Goal: Transaction & Acquisition: Download file/media

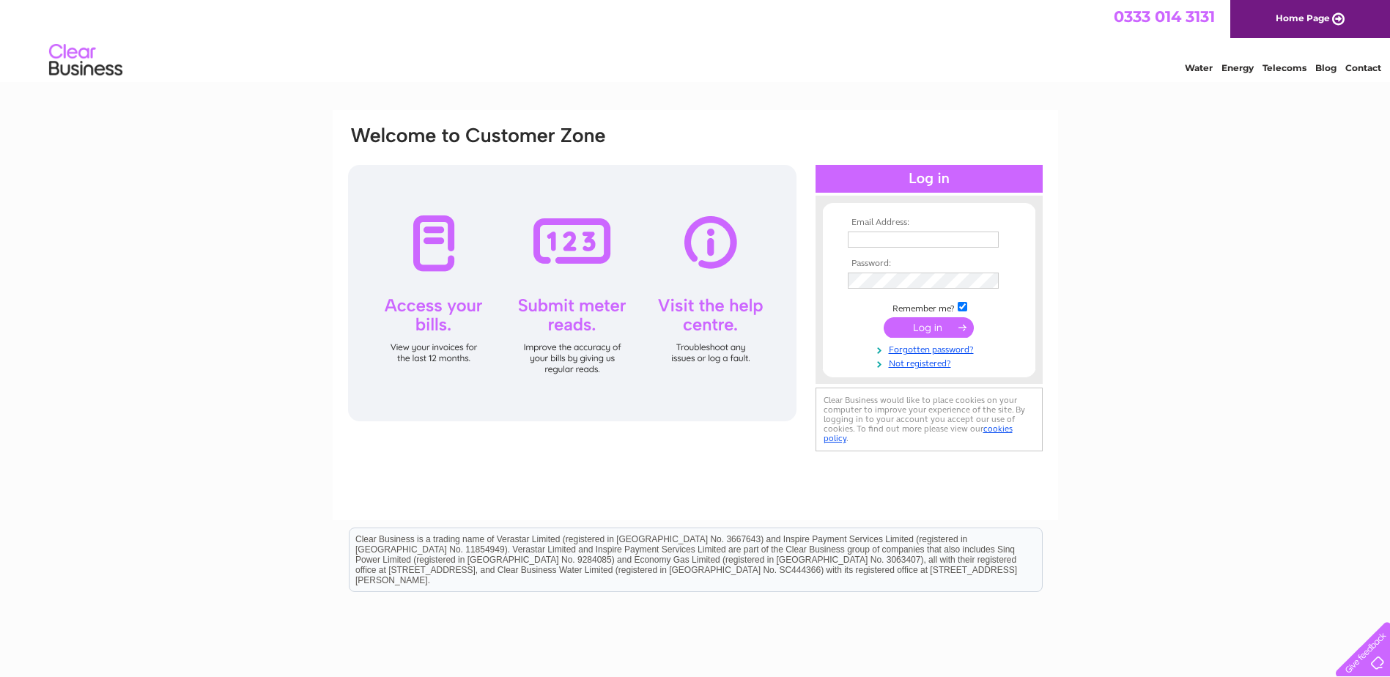
type input "yourtravelstop@outlook.com"
click at [920, 325] on input "submit" at bounding box center [929, 327] width 90 height 21
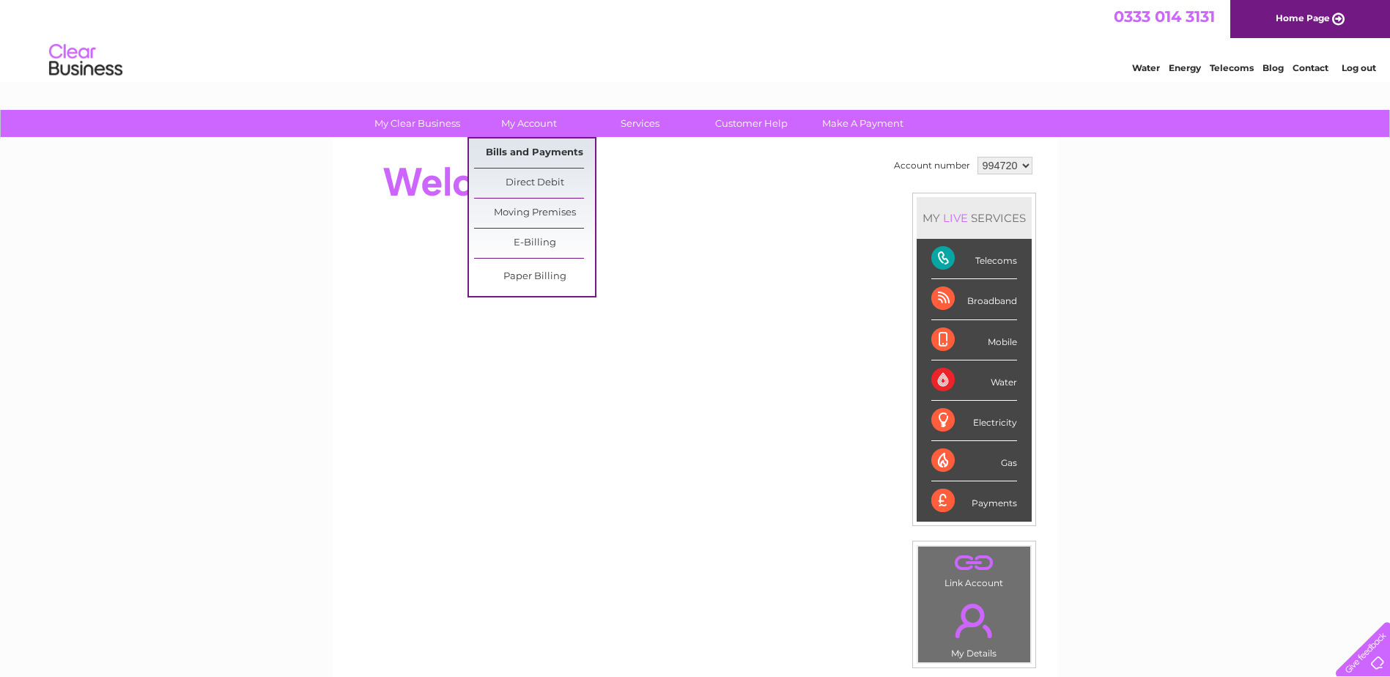
click at [522, 150] on link "Bills and Payments" at bounding box center [534, 152] width 121 height 29
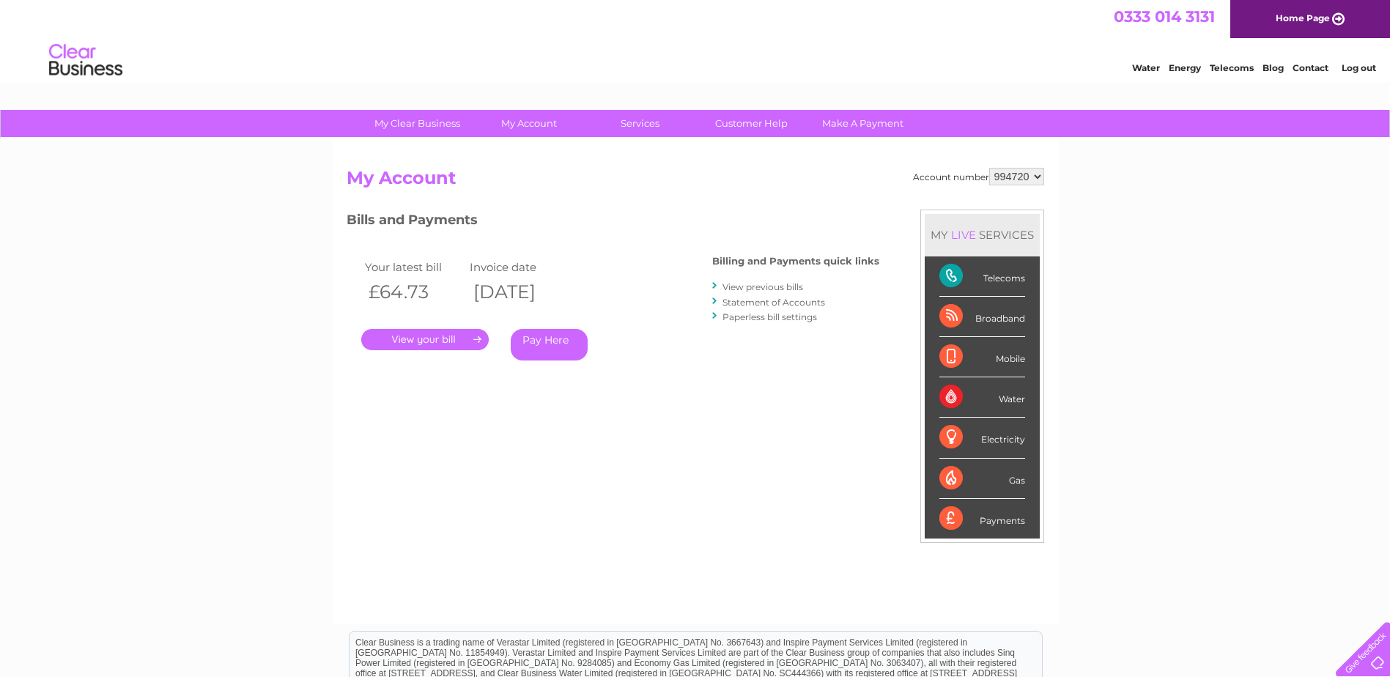
click at [441, 344] on link "." at bounding box center [424, 339] width 127 height 21
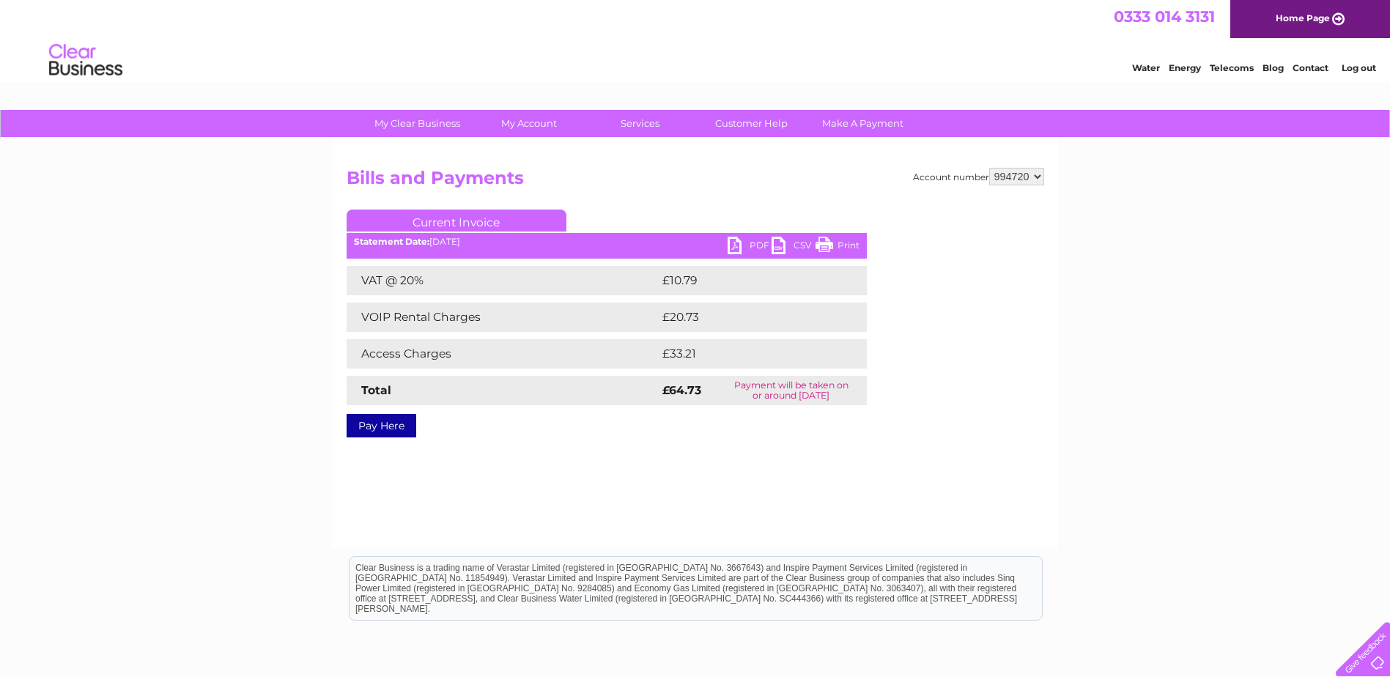
click at [751, 242] on link "PDF" at bounding box center [750, 247] width 44 height 21
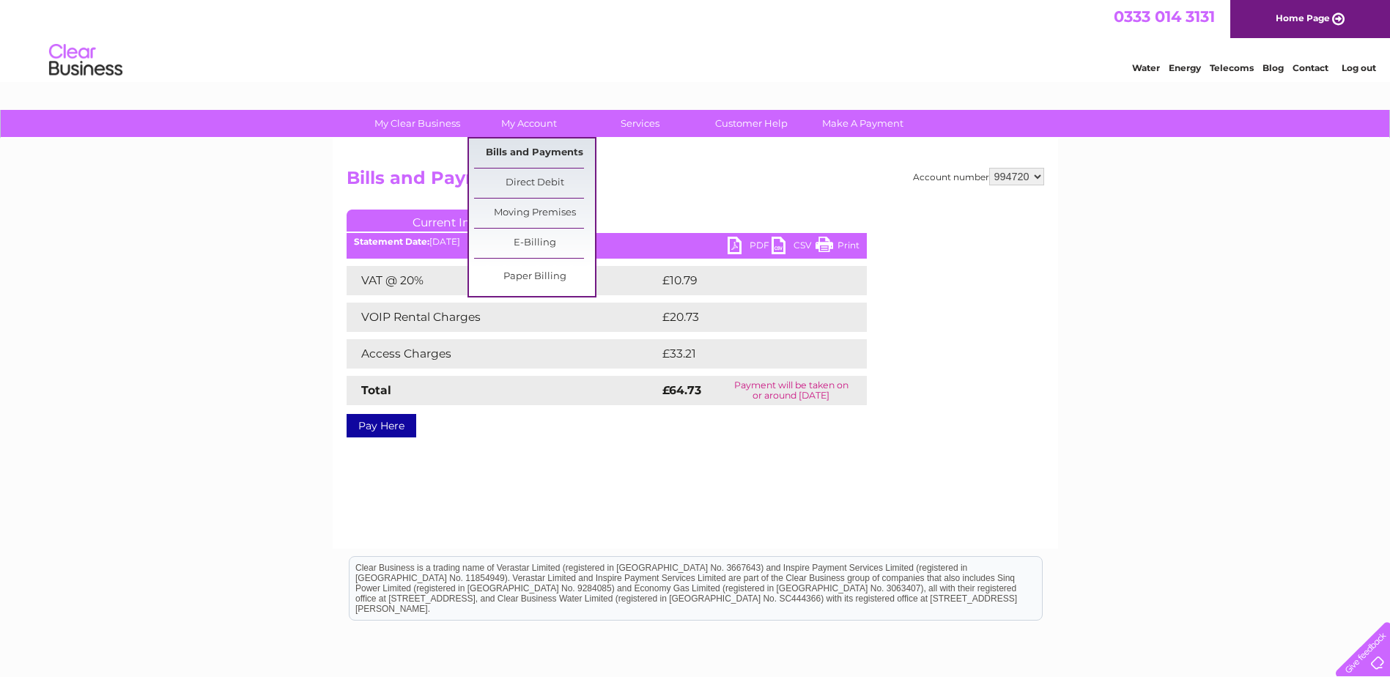
click at [529, 155] on link "Bills and Payments" at bounding box center [534, 152] width 121 height 29
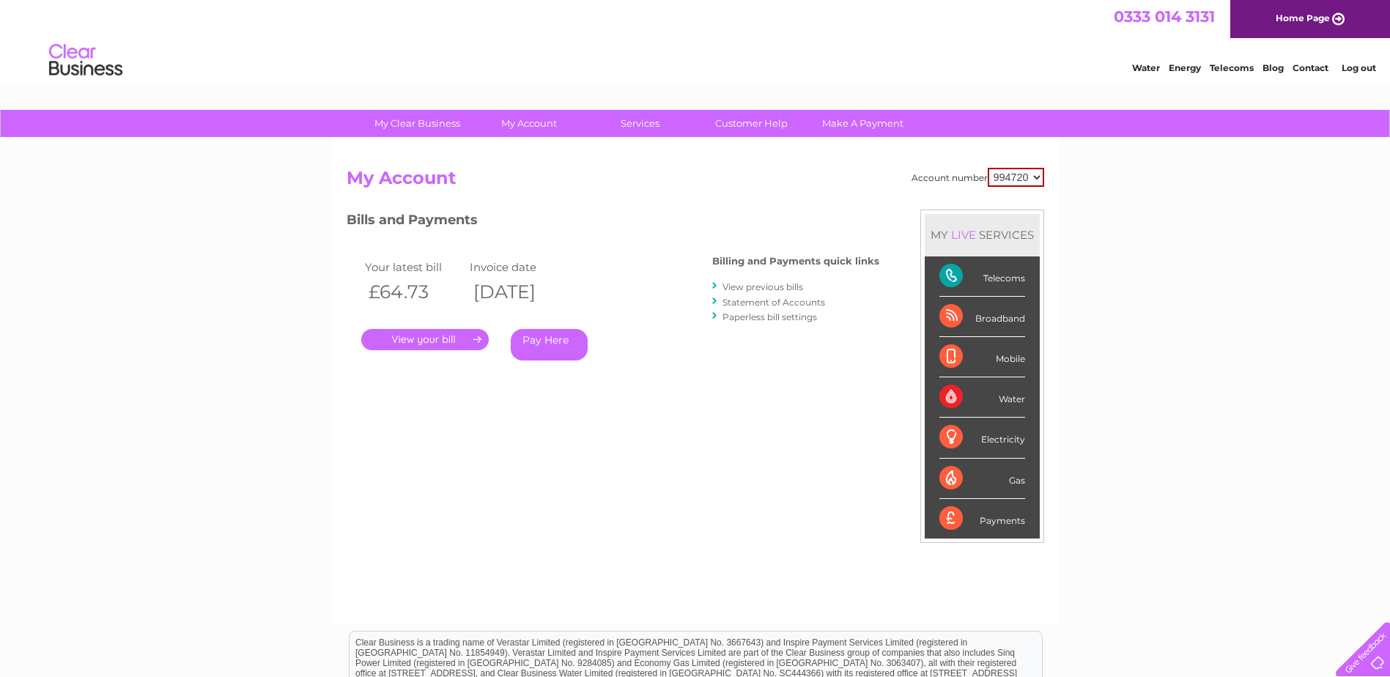
click at [753, 284] on link "View previous bills" at bounding box center [762, 286] width 81 height 11
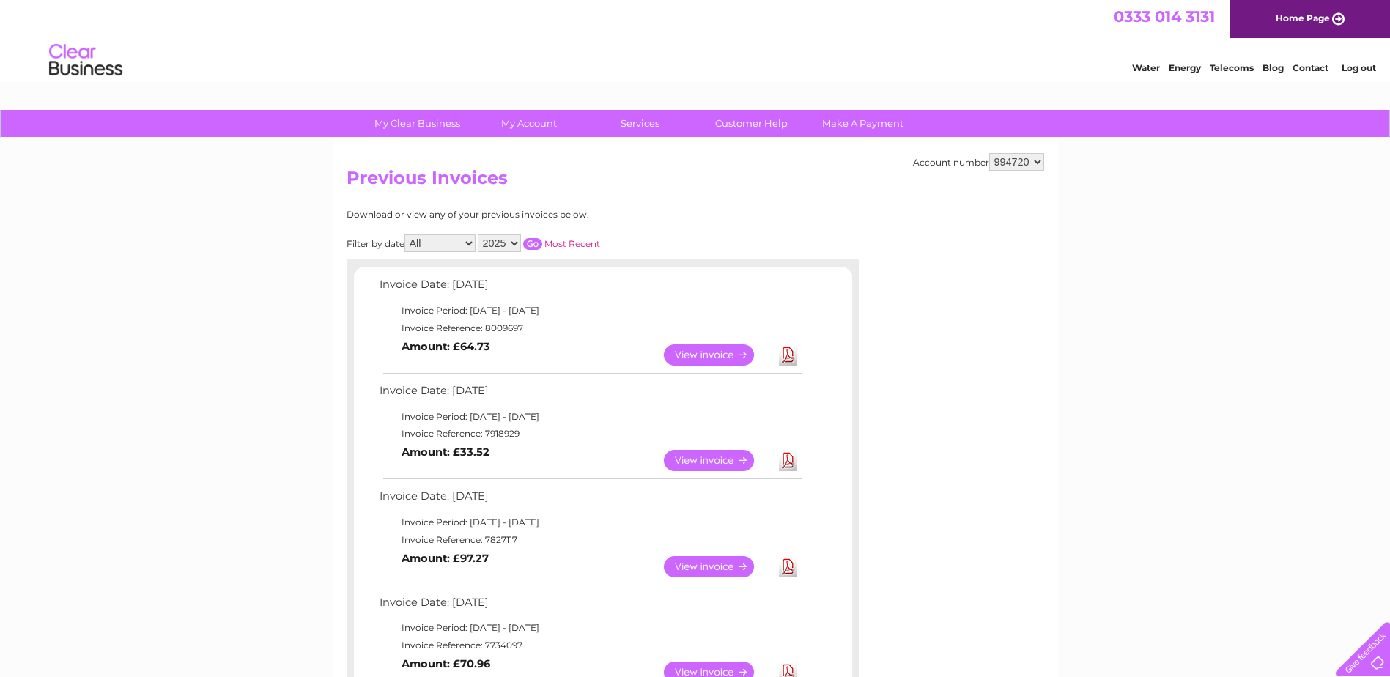
click at [794, 461] on link "Download" at bounding box center [788, 460] width 18 height 21
click at [1037, 161] on select "994720" at bounding box center [1016, 162] width 55 height 18
